Goal: Communication & Community: Answer question/provide support

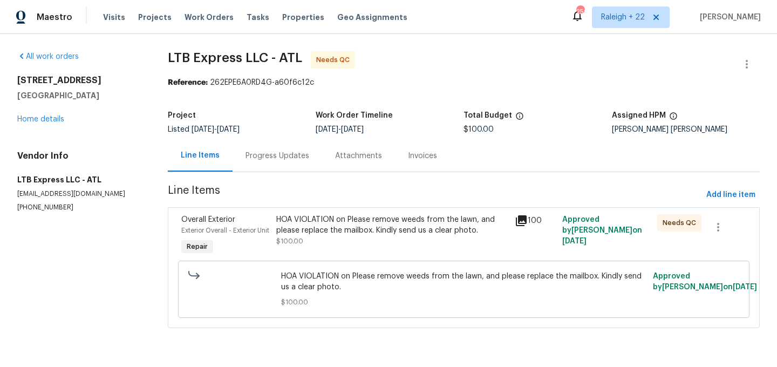
scroll to position [3, 0]
click at [343, 233] on div "HOA VIOLATION on Please remove weeds from the lawn, and please replace the mail…" at bounding box center [392, 230] width 232 height 32
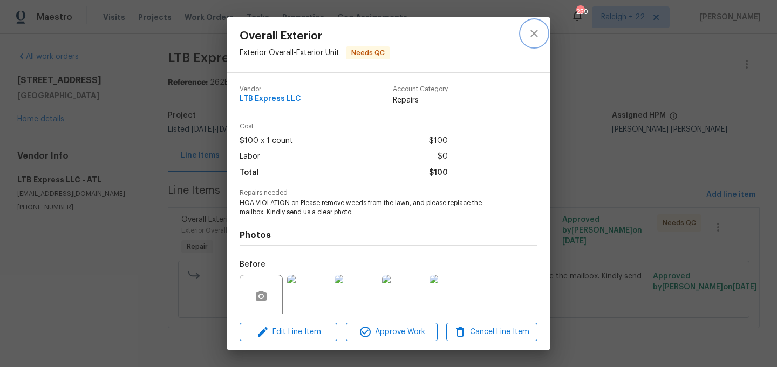
click at [537, 30] on icon "close" at bounding box center [534, 33] width 7 height 7
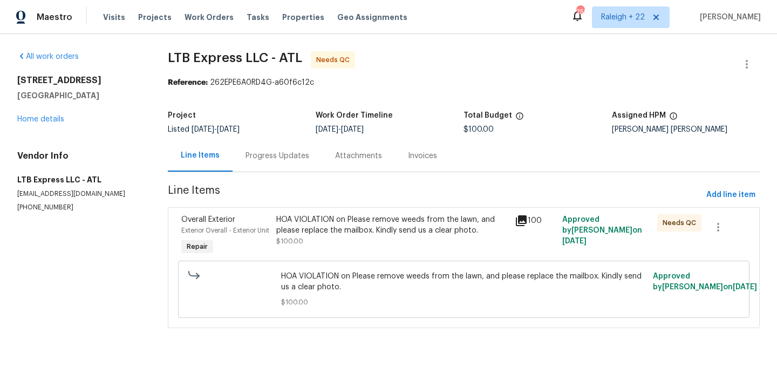
click at [275, 151] on div "Progress Updates" at bounding box center [278, 156] width 64 height 11
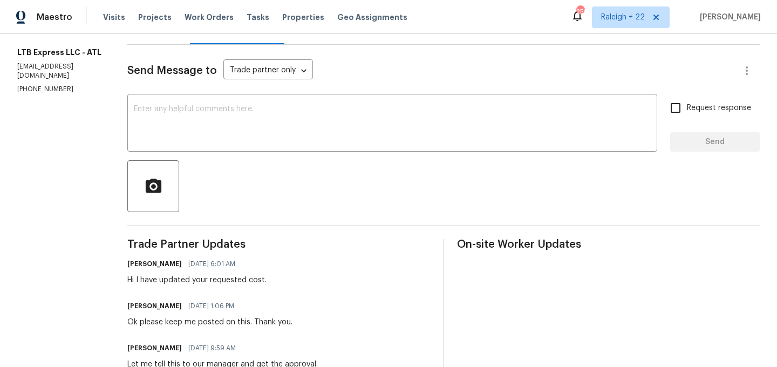
scroll to position [134, 0]
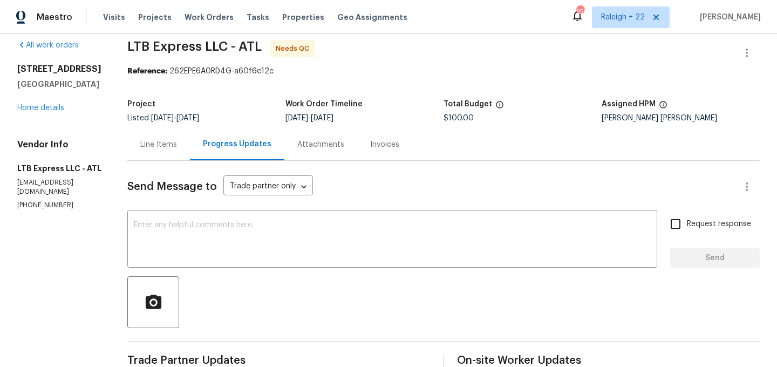
click at [152, 148] on div "Line Items" at bounding box center [158, 144] width 37 height 11
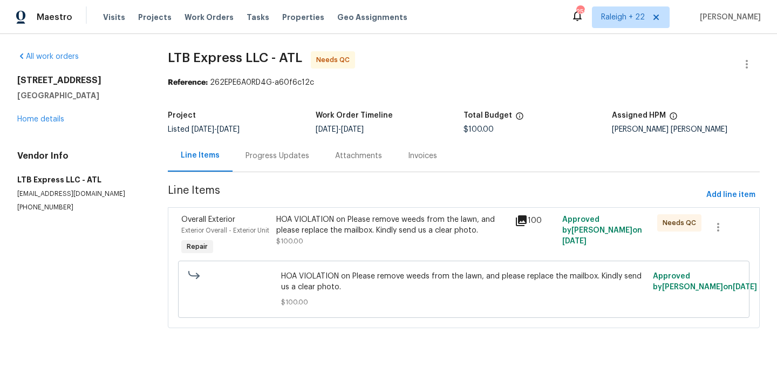
scroll to position [3, 0]
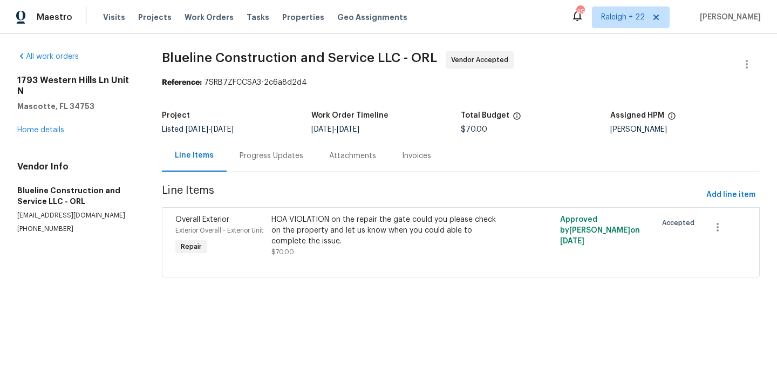
click at [285, 151] on div "Progress Updates" at bounding box center [272, 156] width 64 height 11
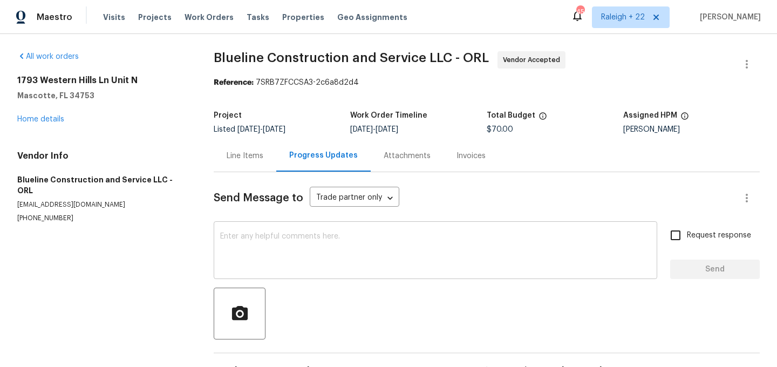
scroll to position [34, 0]
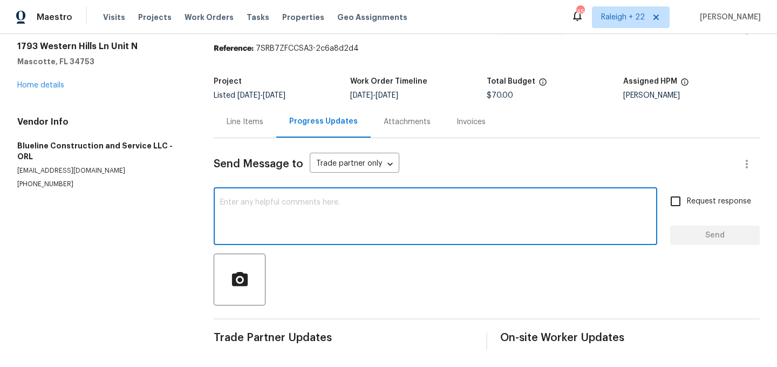
click at [330, 206] on textarea at bounding box center [435, 218] width 431 height 38
click at [283, 218] on textarea at bounding box center [435, 218] width 431 height 38
paste textarea "It is likely one that is part of a fence area."
click at [390, 201] on textarea "Hi, it is likely one that is part of a fence area." at bounding box center [435, 218] width 431 height 38
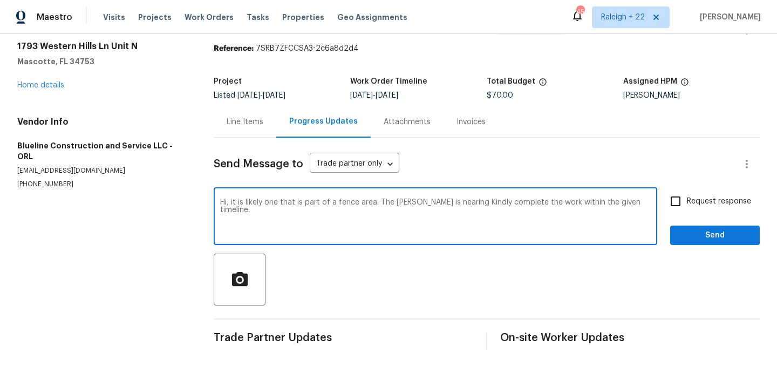
type textarea "Hi, it is likely one that is part of a fence area. The COE is nearing Kindly co…"
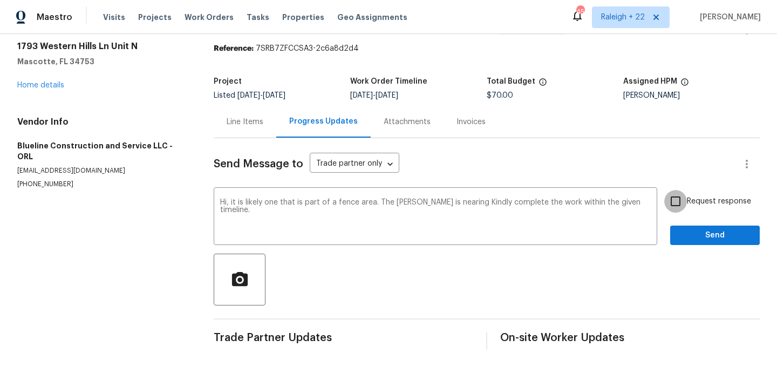
click at [675, 203] on input "Request response" at bounding box center [675, 201] width 23 height 23
checkbox input "true"
click at [701, 237] on span "Send" at bounding box center [715, 235] width 72 height 13
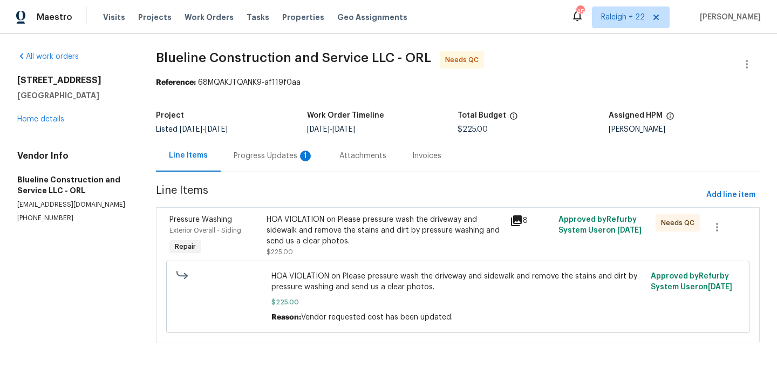
click at [287, 155] on div "Progress Updates 1" at bounding box center [274, 156] width 80 height 11
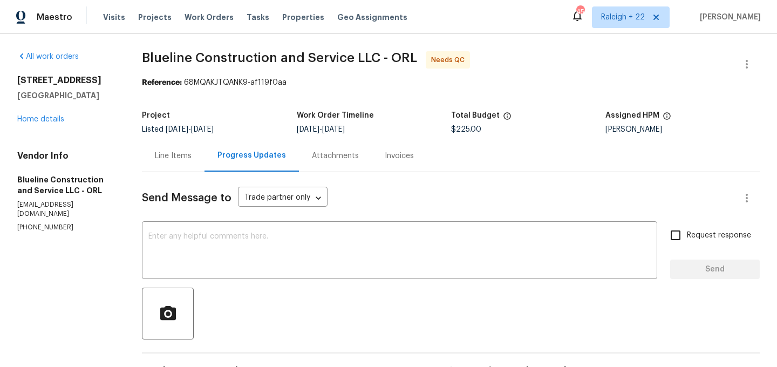
click at [177, 158] on div "Line Items" at bounding box center [173, 156] width 37 height 11
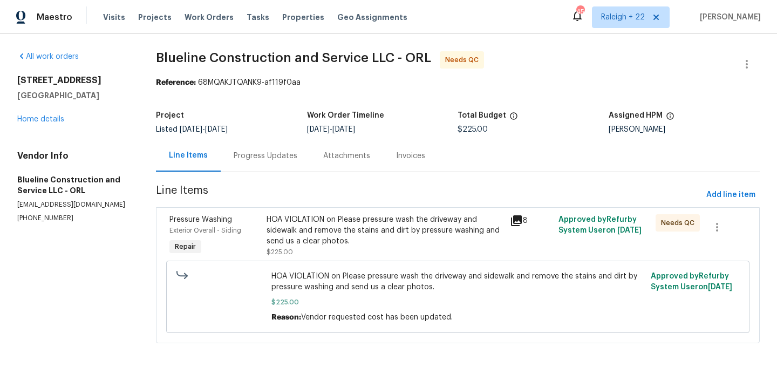
scroll to position [7, 0]
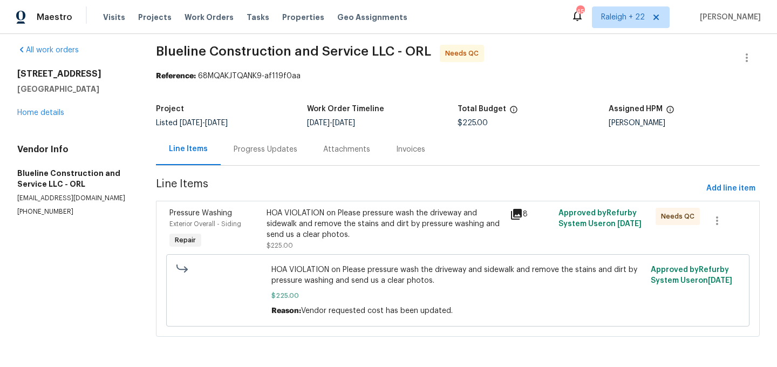
click at [337, 224] on div "HOA VIOLATION on Please pressure wash the driveway and sidewalk and remove the …" at bounding box center [385, 224] width 236 height 32
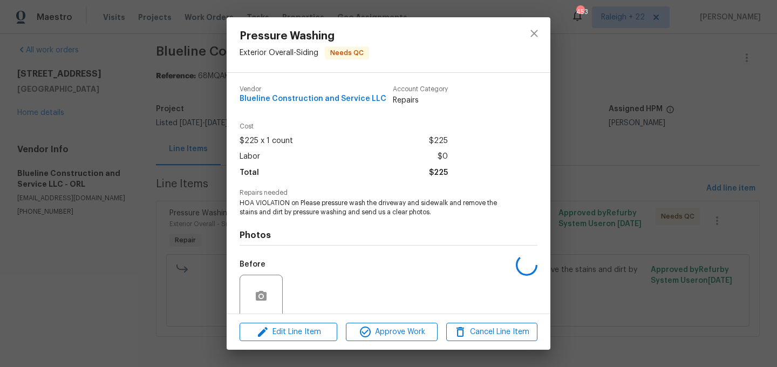
scroll to position [85, 0]
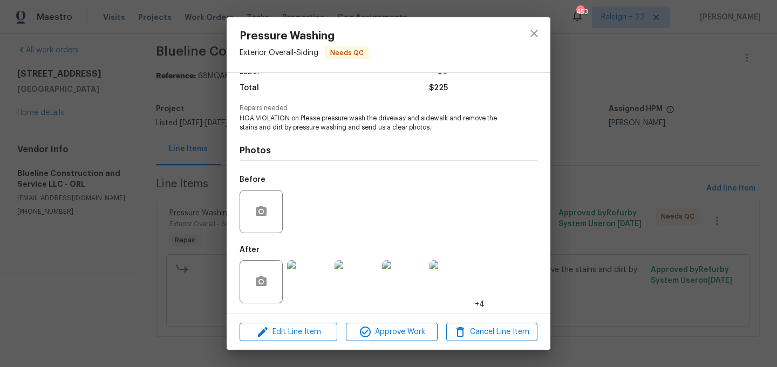
click at [309, 285] on img at bounding box center [308, 281] width 43 height 43
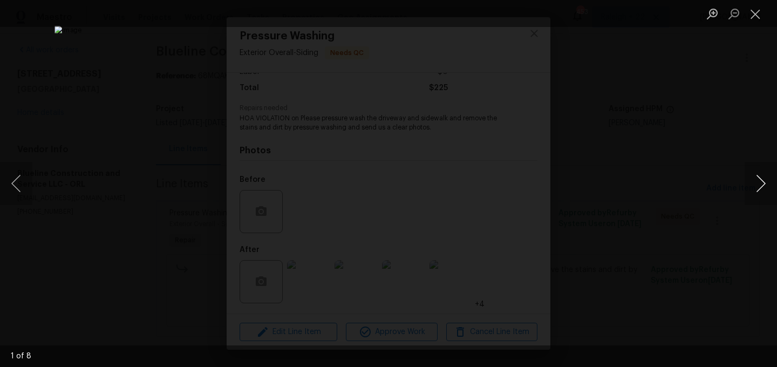
click at [754, 179] on button "Next image" at bounding box center [761, 183] width 32 height 43
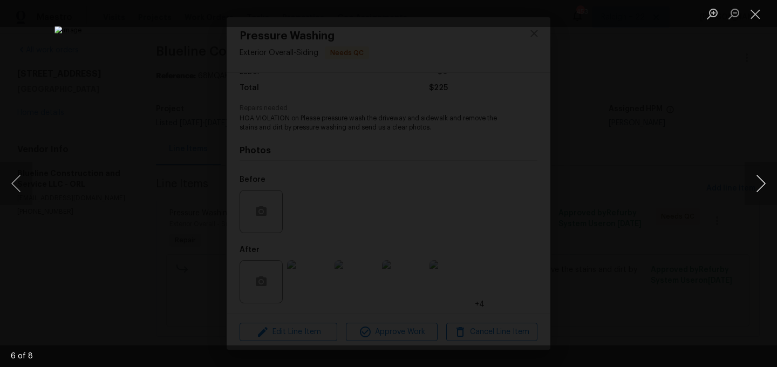
click at [752, 173] on button "Next image" at bounding box center [761, 183] width 32 height 43
click at [758, 186] on button "Next image" at bounding box center [761, 183] width 32 height 43
click at [21, 182] on button "Previous image" at bounding box center [16, 183] width 32 height 43
click at [22, 180] on button "Previous image" at bounding box center [16, 183] width 32 height 43
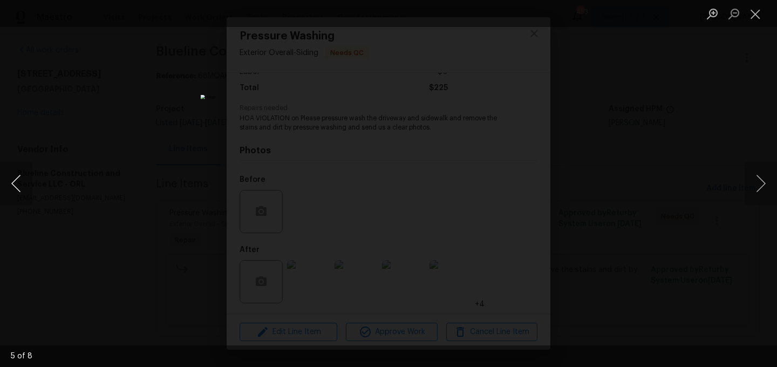
click at [22, 179] on button "Previous image" at bounding box center [16, 183] width 32 height 43
click at [22, 178] on button "Previous image" at bounding box center [16, 183] width 32 height 43
click at [13, 181] on button "Previous image" at bounding box center [16, 183] width 32 height 43
click at [757, 16] on button "Close lightbox" at bounding box center [756, 13] width 22 height 19
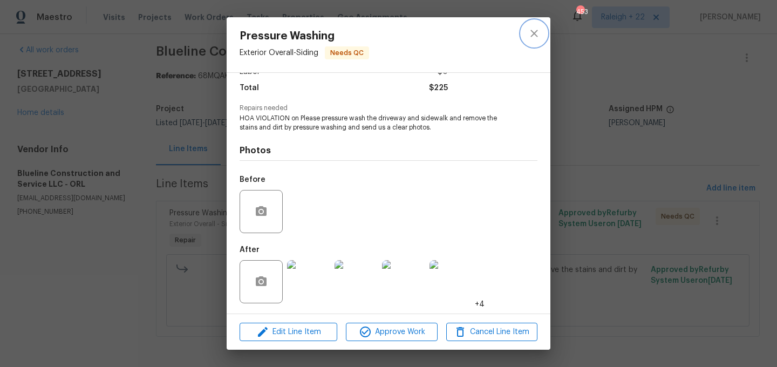
click at [534, 39] on icon "close" at bounding box center [534, 33] width 13 height 13
